Goal: Navigation & Orientation: Find specific page/section

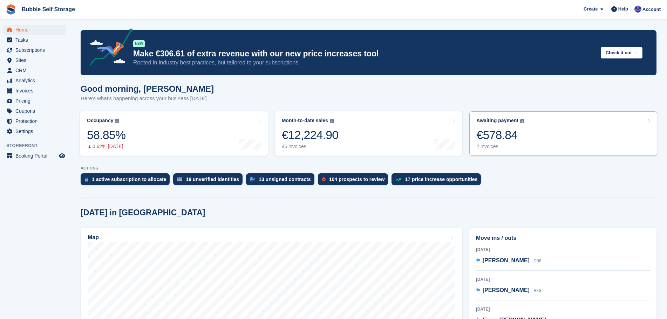
click at [525, 133] on link "Awaiting payment The total outstanding balance on all open invoices. €578.84 2 …" at bounding box center [563, 133] width 188 height 45
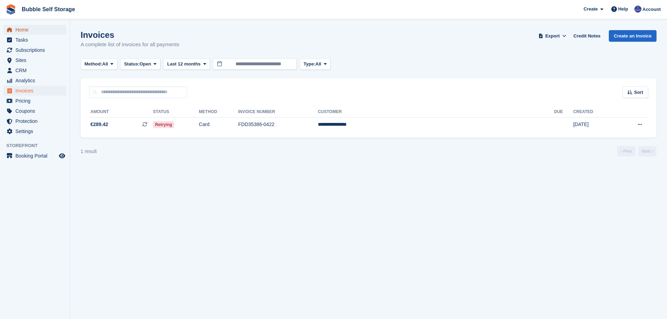
click at [23, 32] on span "Home" at bounding box center [36, 30] width 42 height 10
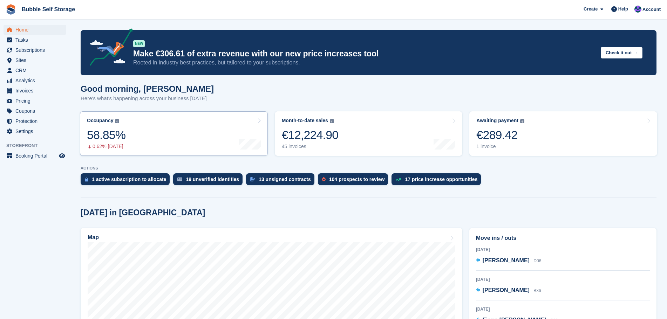
scroll to position [105, 0]
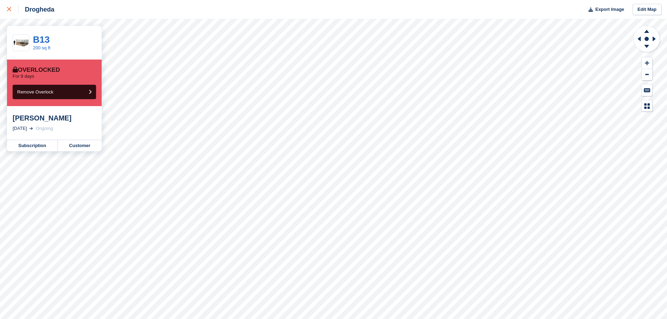
click at [7, 7] on icon at bounding box center [9, 9] width 4 height 4
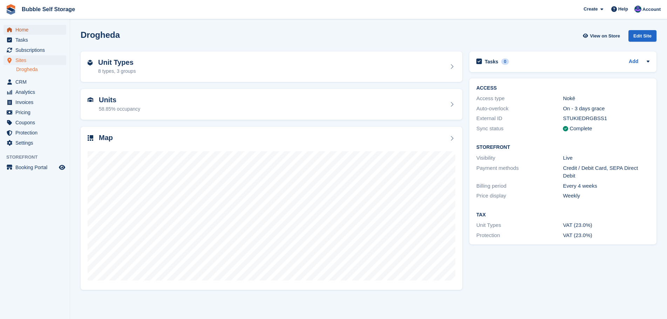
click at [23, 32] on span "Home" at bounding box center [36, 30] width 42 height 10
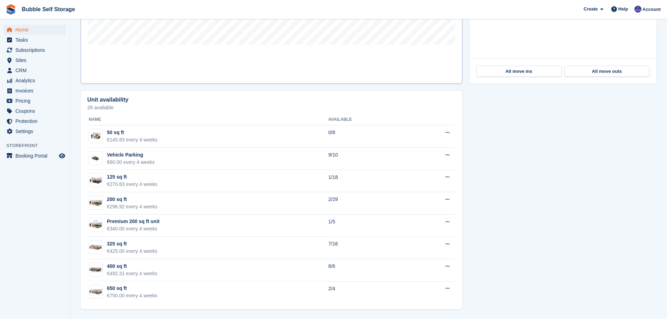
scroll to position [117, 0]
